Goal: Transaction & Acquisition: Subscribe to service/newsletter

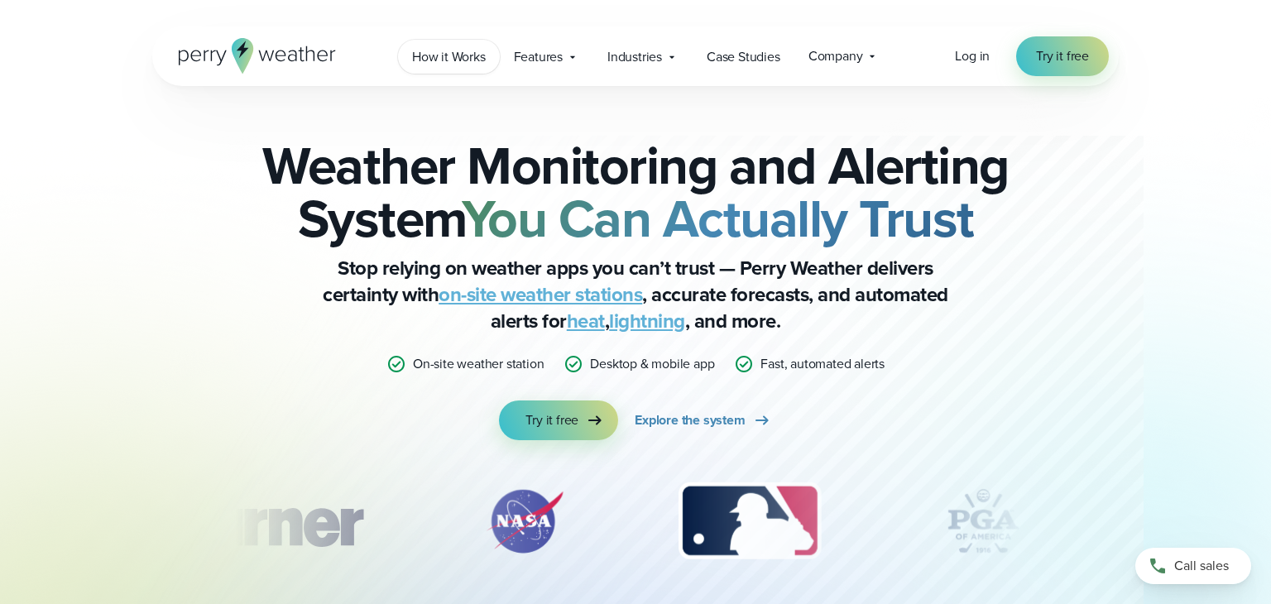
click at [449, 56] on span "How it Works" at bounding box center [449, 57] width 74 height 20
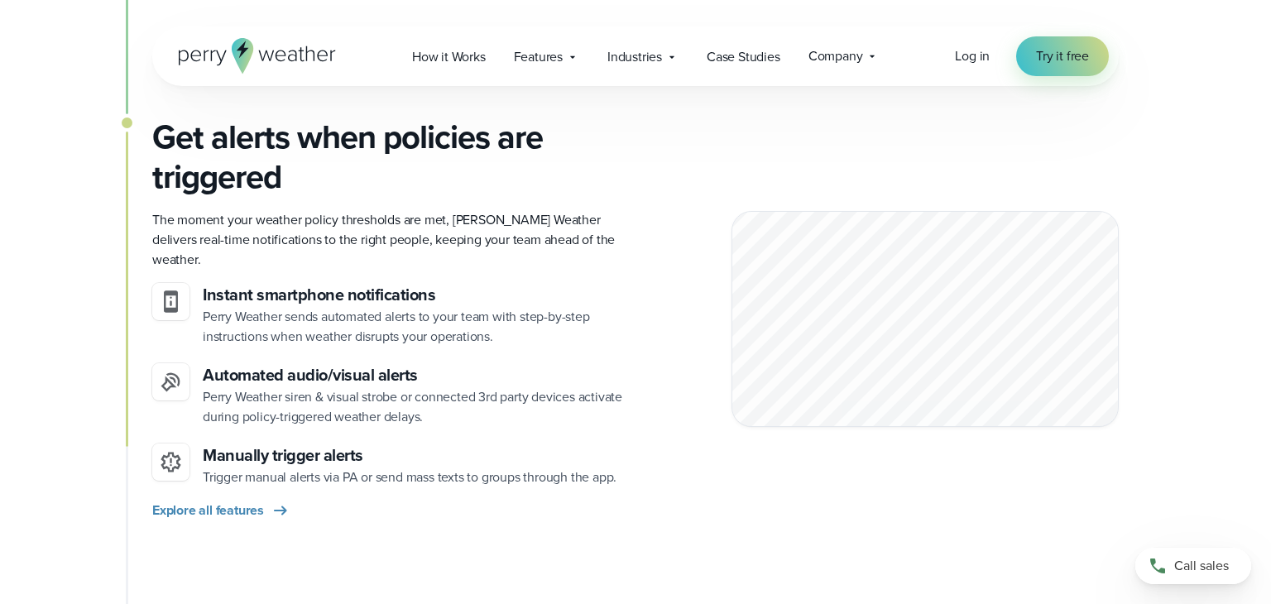
scroll to position [1721, 0]
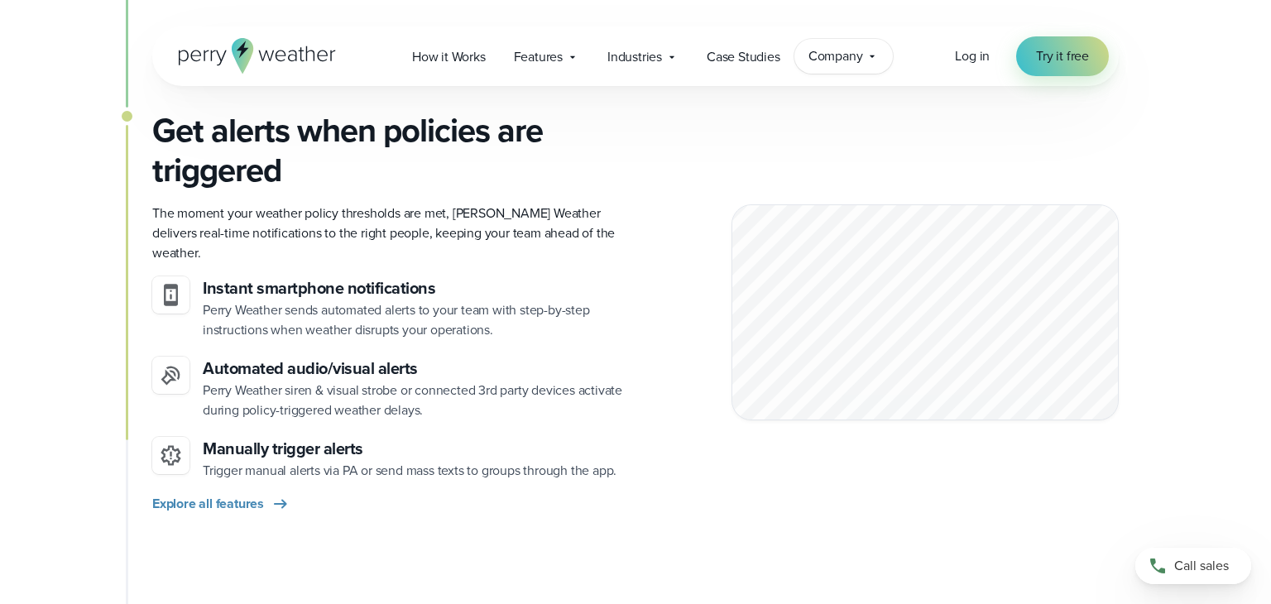
click at [866, 62] on icon at bounding box center [872, 56] width 13 height 13
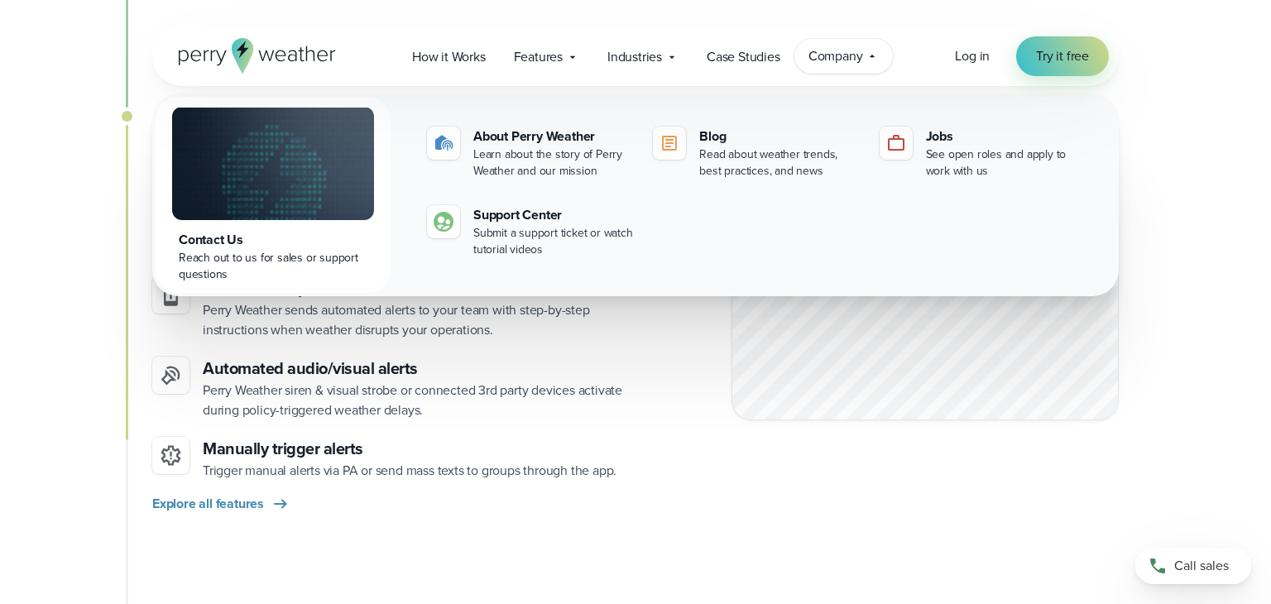
click at [843, 517] on div "Get alerts when policies are triggered The moment your weather policy threshold…" at bounding box center [635, 387] width 967 height 552
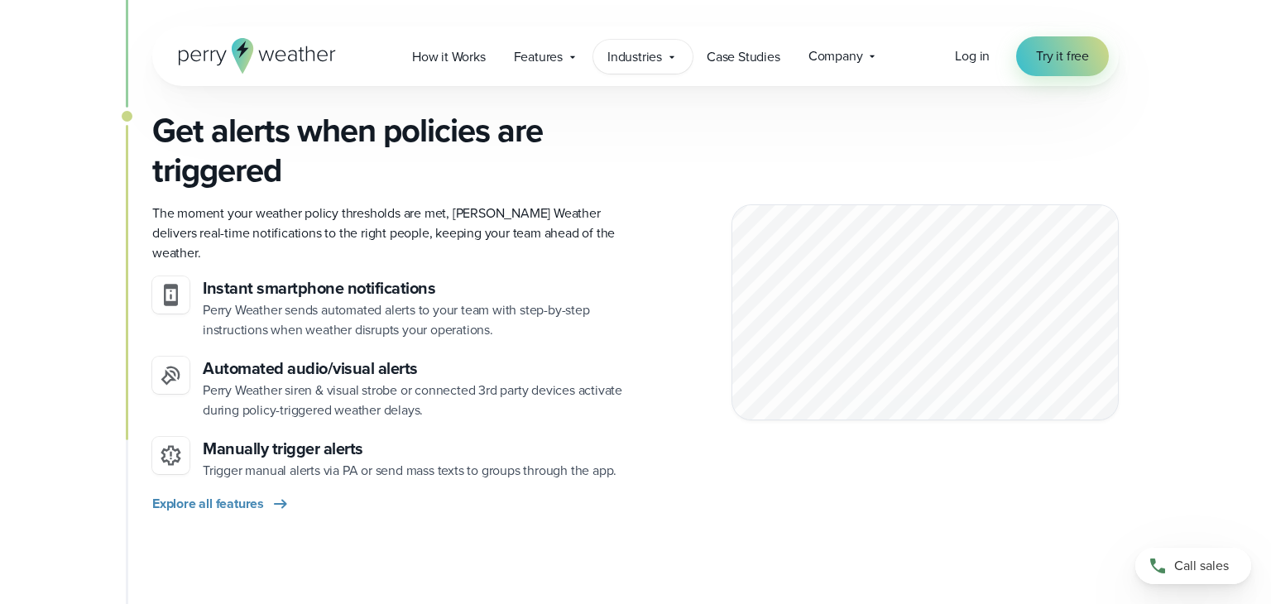
click at [670, 59] on icon at bounding box center [671, 56] width 13 height 13
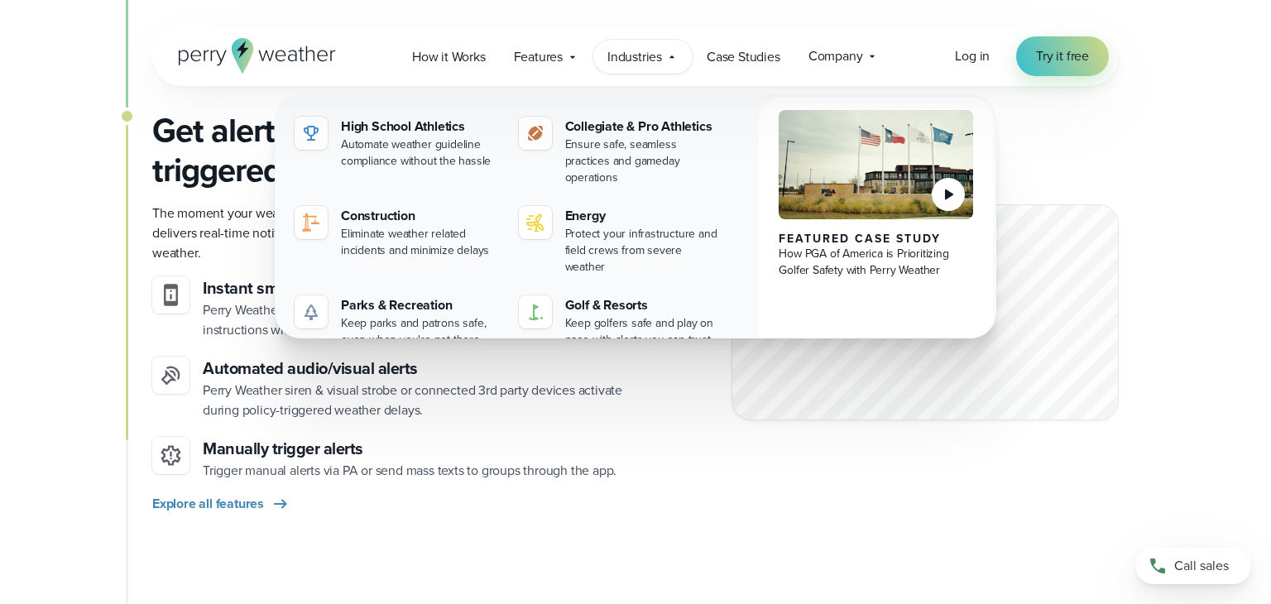
click at [665, 498] on div "Get alerts when policies are triggered The moment your weather policy threshold…" at bounding box center [635, 387] width 967 height 552
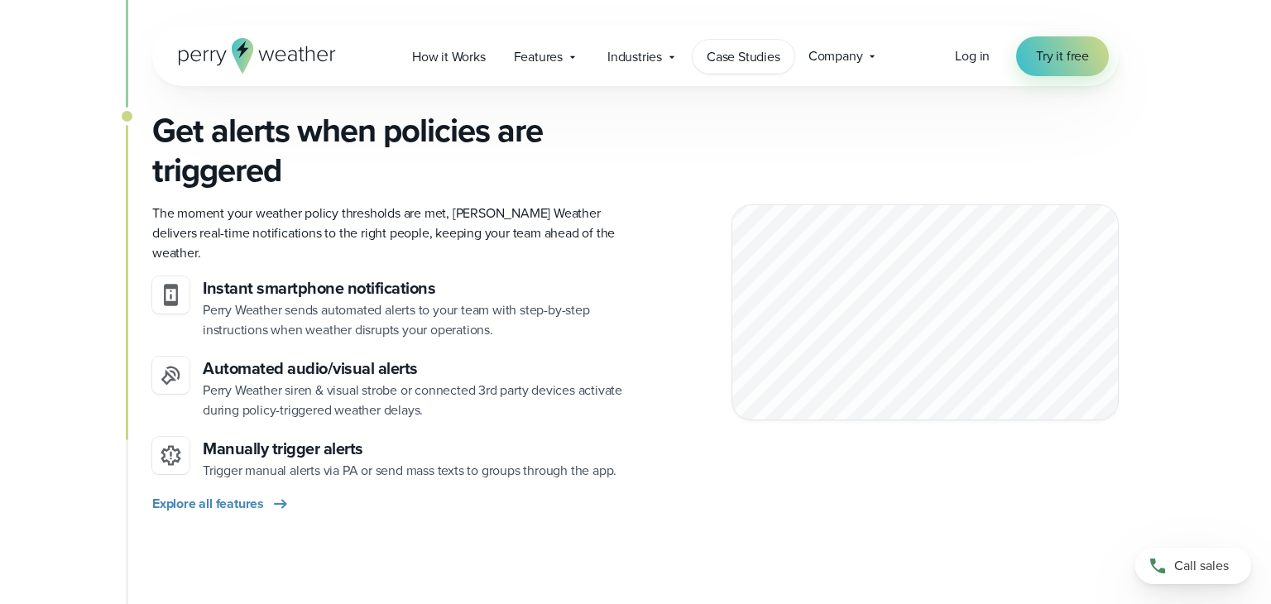
click at [727, 45] on link "Case Studies" at bounding box center [744, 57] width 102 height 34
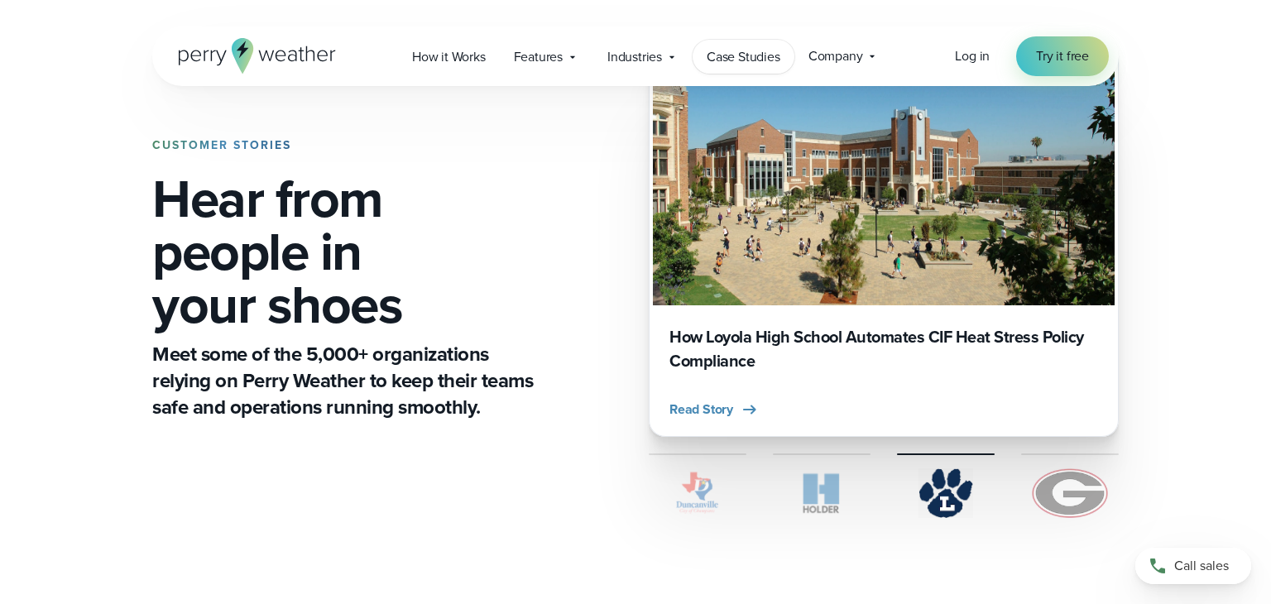
scroll to position [99, 0]
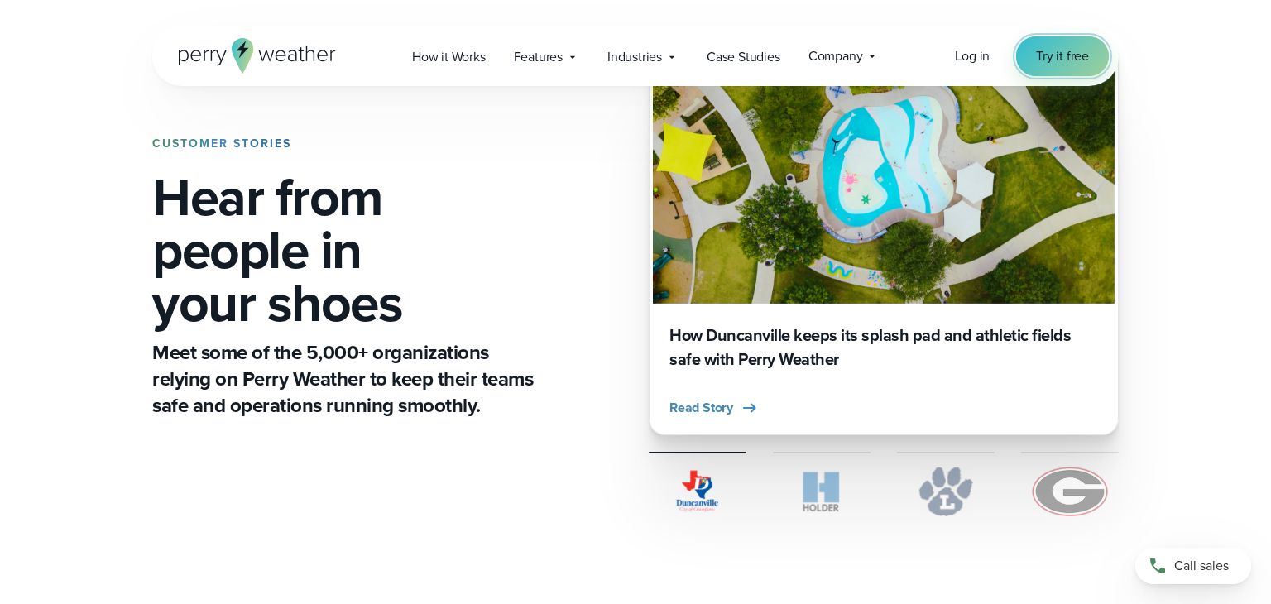
click at [1053, 60] on span "Try it free" at bounding box center [1062, 56] width 53 height 20
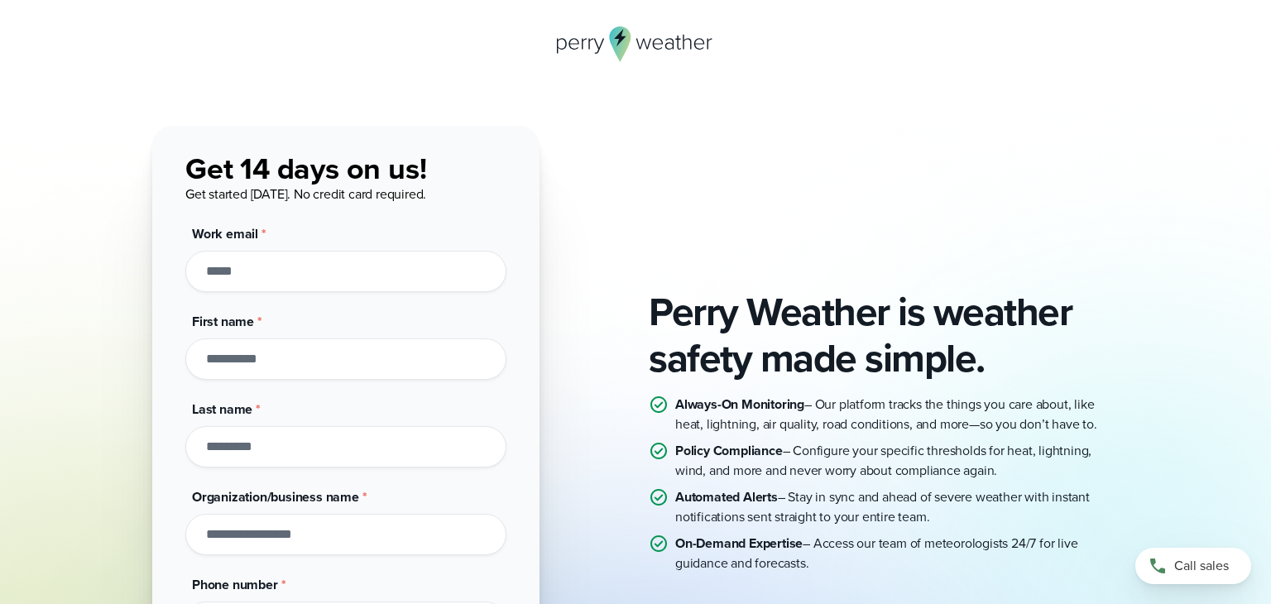
click at [1053, 60] on div at bounding box center [635, 44] width 967 height 36
